Goal: Information Seeking & Learning: Learn about a topic

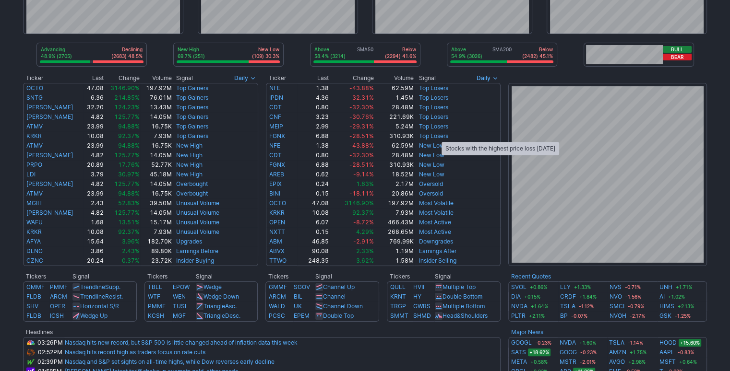
scroll to position [121, 0]
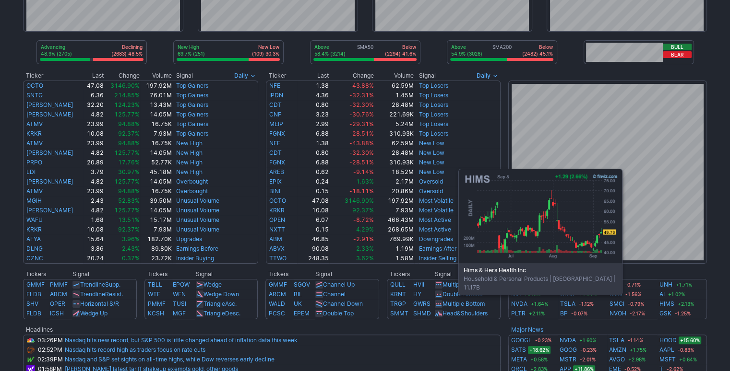
click at [664, 301] on link "HIMS" at bounding box center [666, 304] width 15 height 10
